Goal: Task Accomplishment & Management: Use online tool/utility

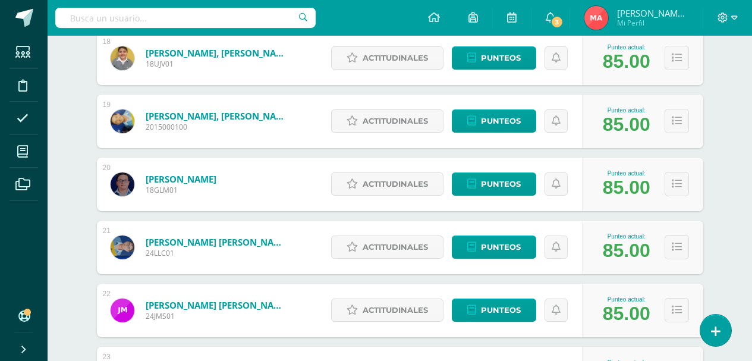
scroll to position [1402, 0]
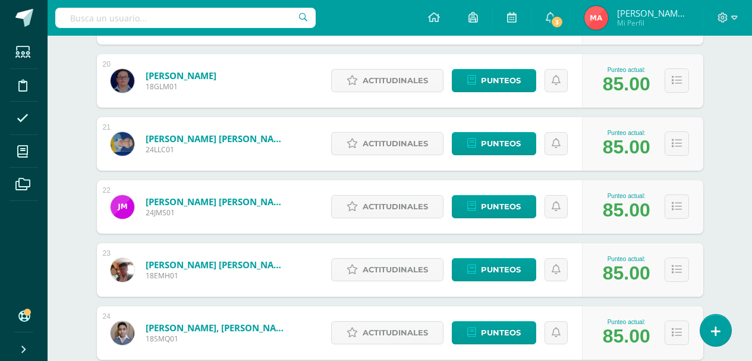
click at [690, 203] on div "Punteo actual: 85.00" at bounding box center [642, 207] width 121 height 54
click at [681, 208] on icon at bounding box center [677, 207] width 10 height 10
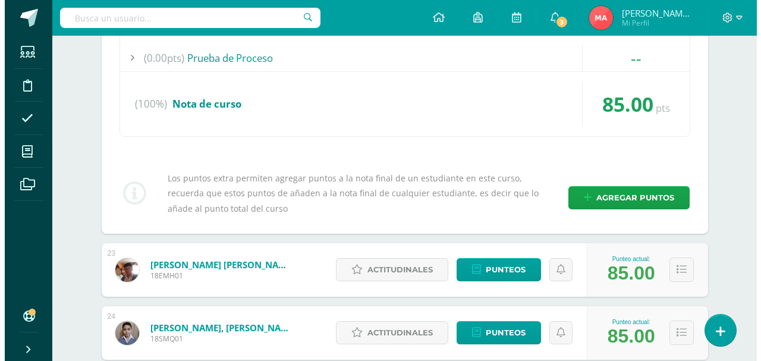
scroll to position [1759, 0]
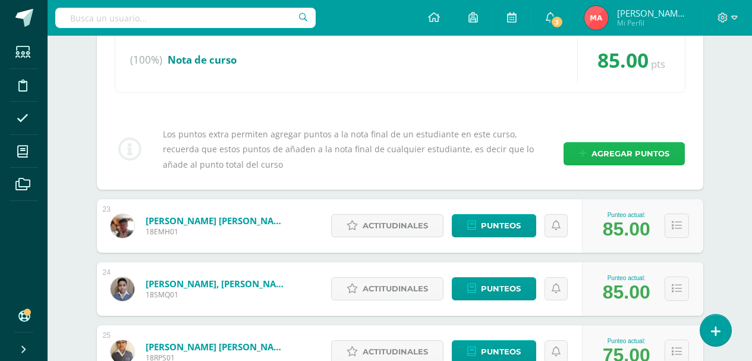
click at [613, 146] on span "Agregar puntos" at bounding box center [631, 154] width 78 height 22
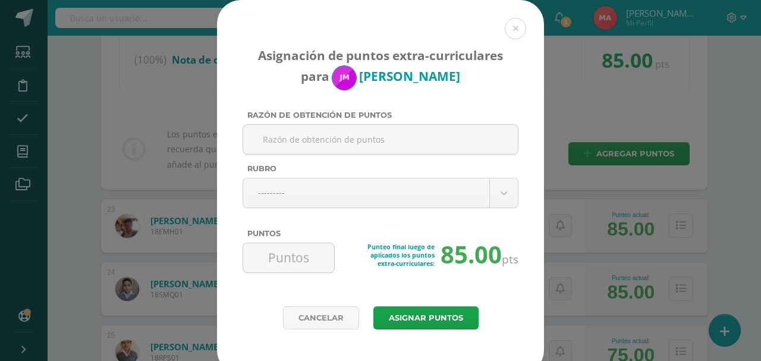
paste input "sin libro de lenguaje 10/09"
type input "sin libro de lenguaje 10/09"
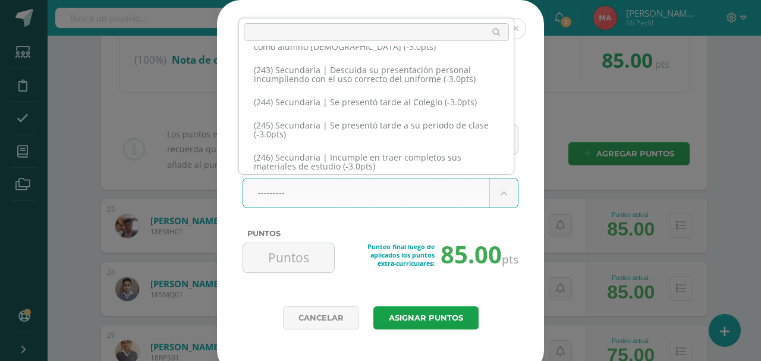
scroll to position [9100, 0]
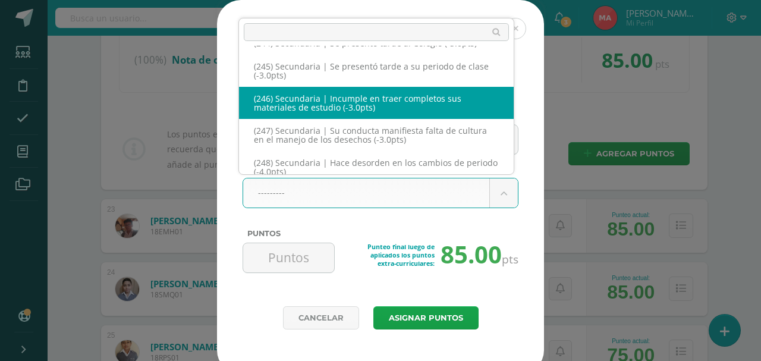
select select "278"
type input "-3"
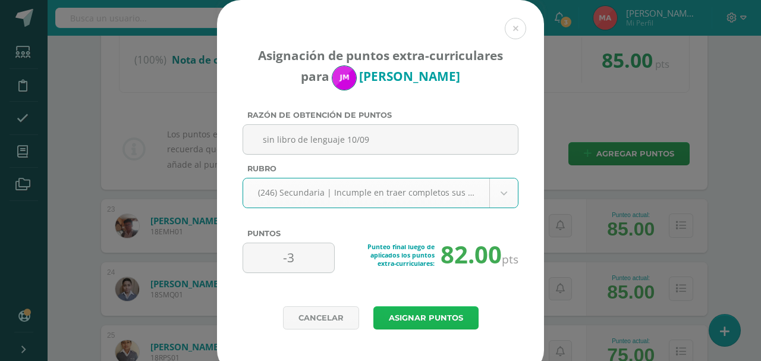
click at [425, 320] on button "Asignar puntos" at bounding box center [425, 317] width 105 height 23
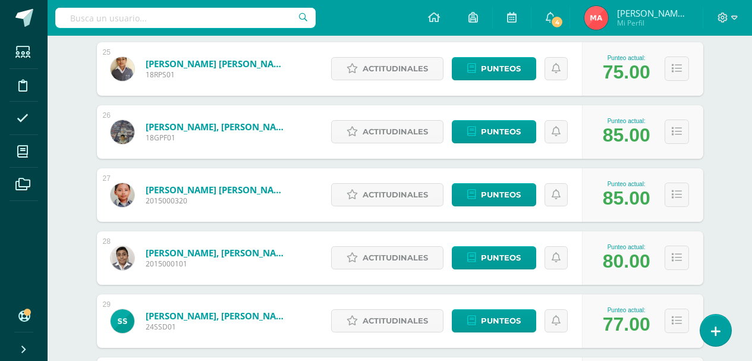
scroll to position [1795, 0]
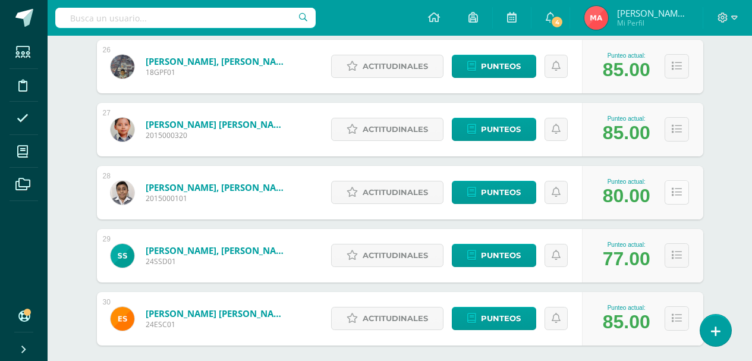
click at [676, 197] on icon at bounding box center [677, 192] width 10 height 10
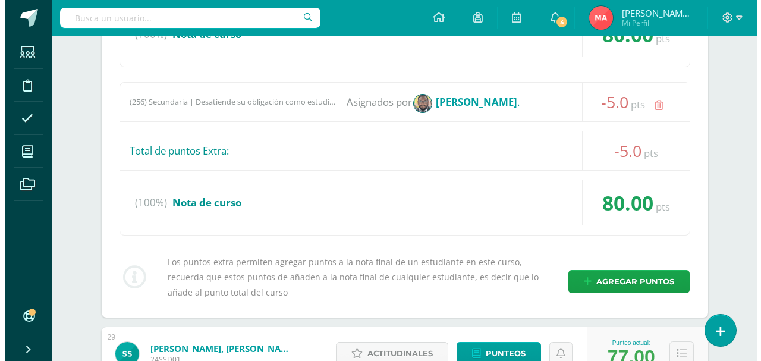
scroll to position [2211, 0]
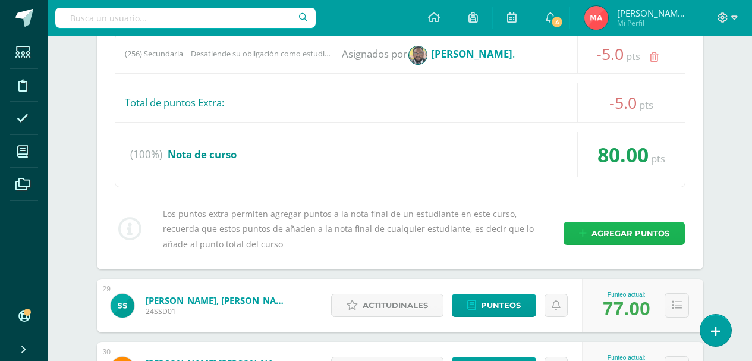
click at [607, 237] on span "Agregar puntos" at bounding box center [631, 233] width 78 height 22
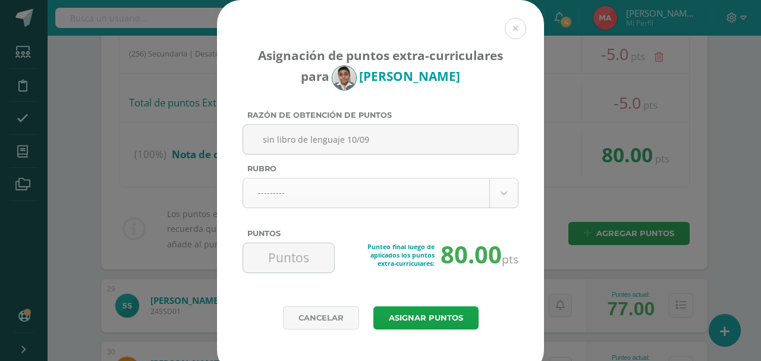
type input "sin libro de lenguaje 10/09"
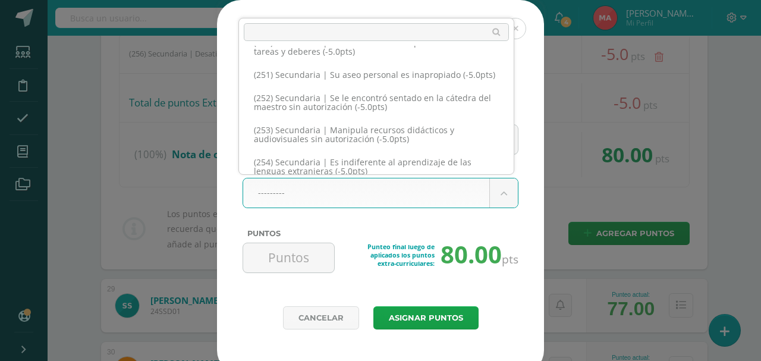
scroll to position [9106, 0]
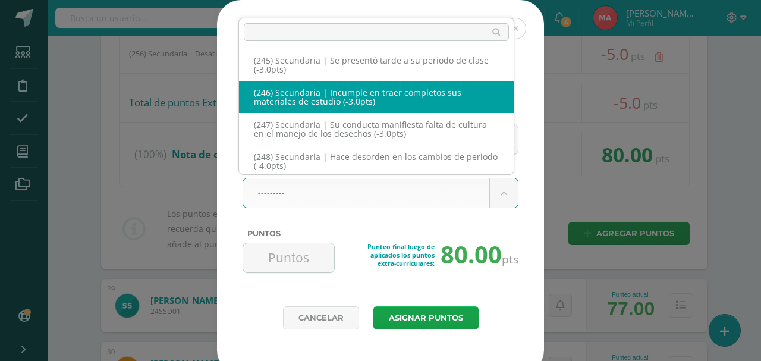
select select "278"
type input "-3"
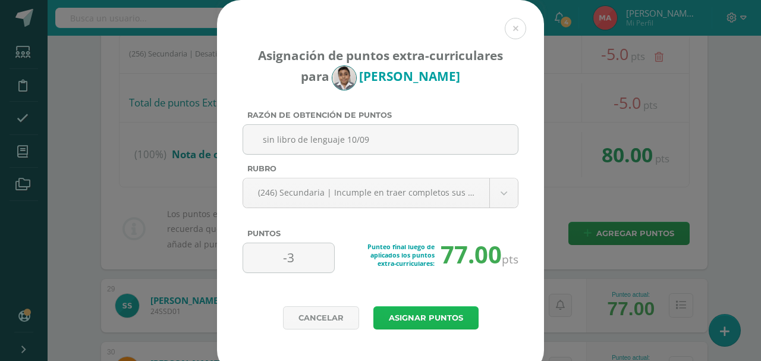
click at [438, 313] on button "Asignar puntos" at bounding box center [425, 317] width 105 height 23
